Goal: Check status: Check status

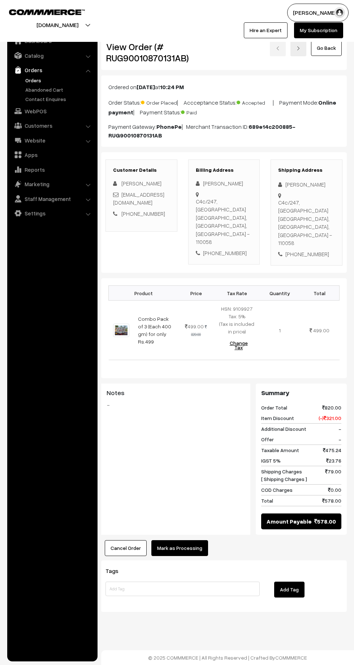
click at [34, 82] on link "Orders" at bounding box center [58, 81] width 71 height 8
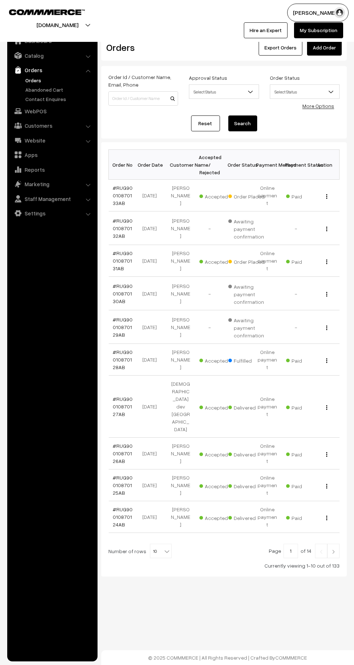
click at [121, 194] on link "#RUG90010870133AB" at bounding box center [123, 195] width 20 height 21
